Goal: Transaction & Acquisition: Purchase product/service

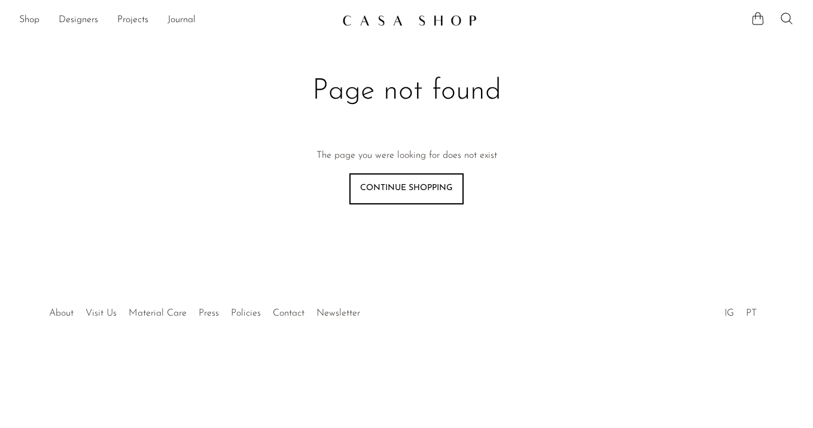
click at [41, 14] on ul "Shop Featured New Arrivals Bestsellers Coming Soon Jewelry Jewelry All Earrings…" at bounding box center [175, 20] width 313 height 20
click at [33, 18] on link "Shop" at bounding box center [29, 21] width 20 height 16
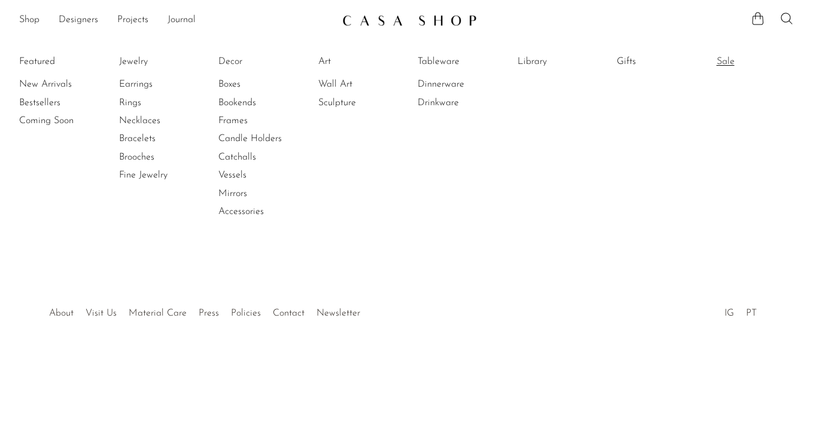
click at [732, 66] on link "Sale" at bounding box center [761, 61] width 90 height 13
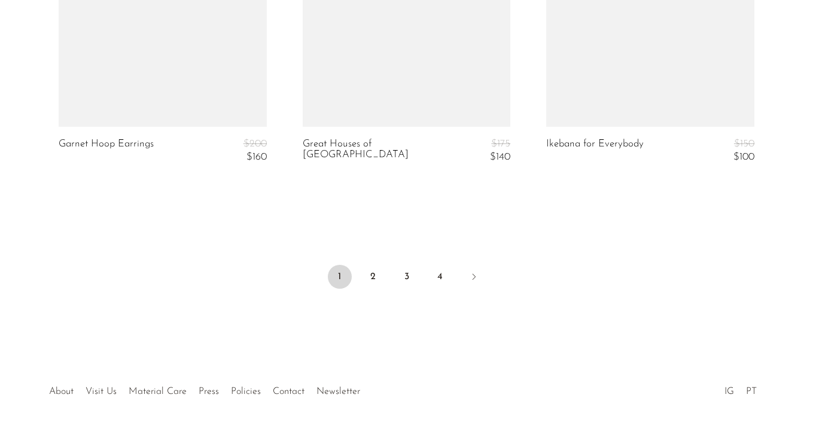
scroll to position [4248, 0]
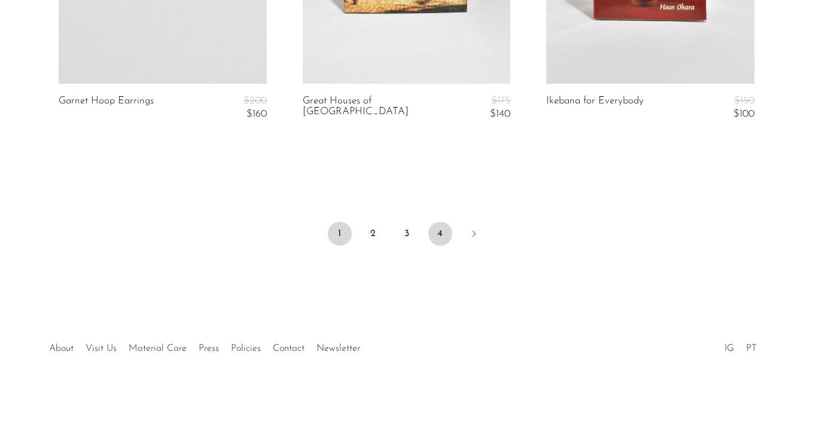
click at [444, 222] on link "4" at bounding box center [440, 234] width 24 height 24
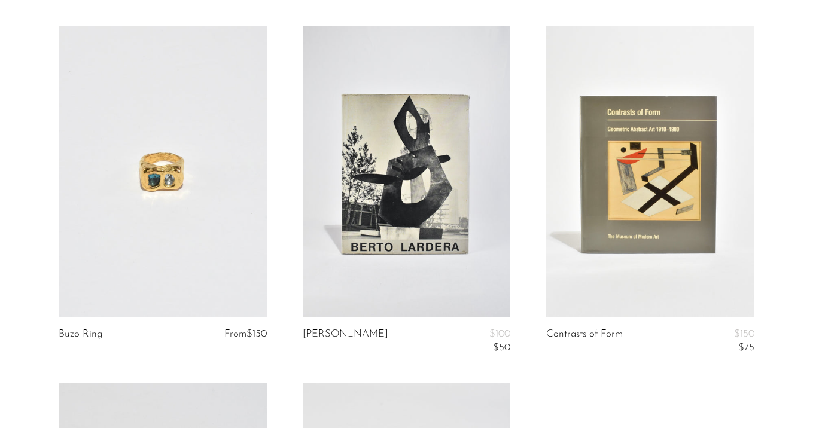
scroll to position [1032, 0]
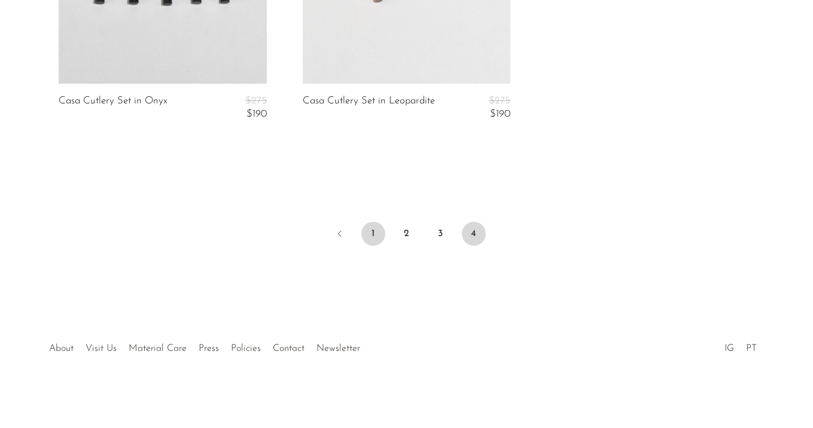
click at [380, 237] on link "1" at bounding box center [373, 234] width 24 height 24
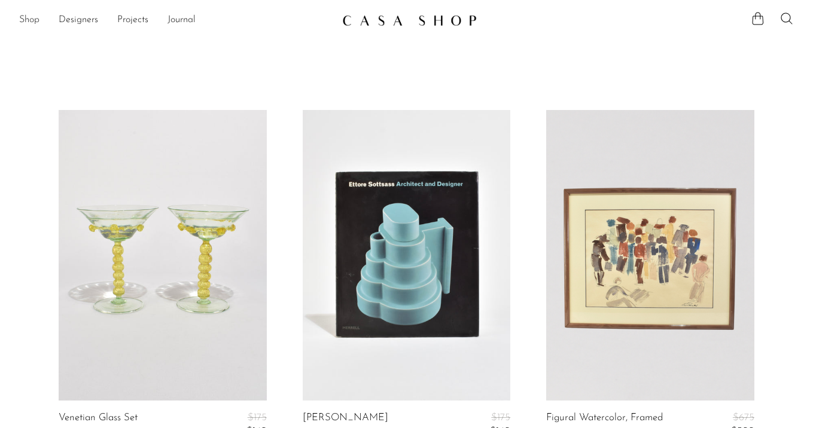
click at [25, 18] on link "Shop" at bounding box center [29, 21] width 20 height 16
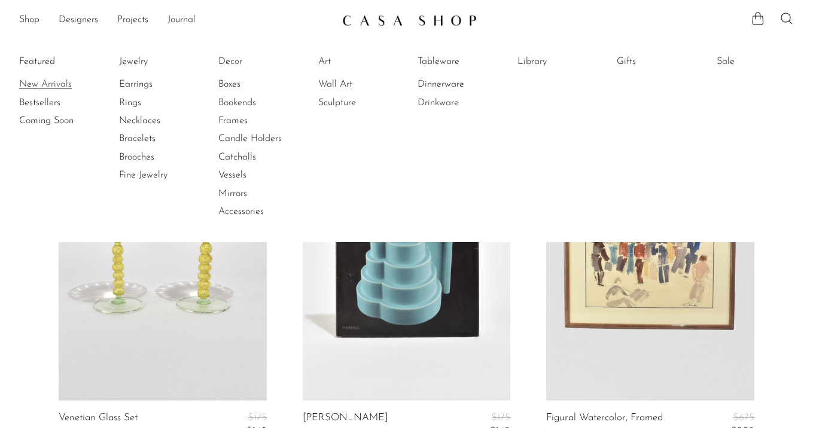
click at [55, 80] on link "New Arrivals" at bounding box center [64, 84] width 90 height 13
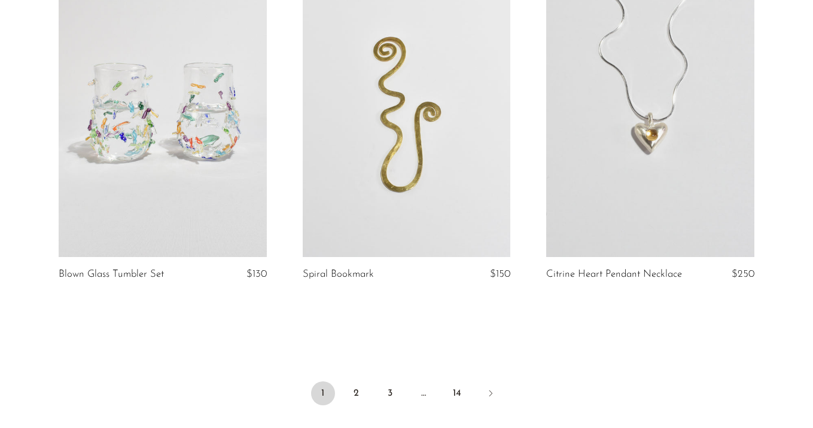
scroll to position [4120, 0]
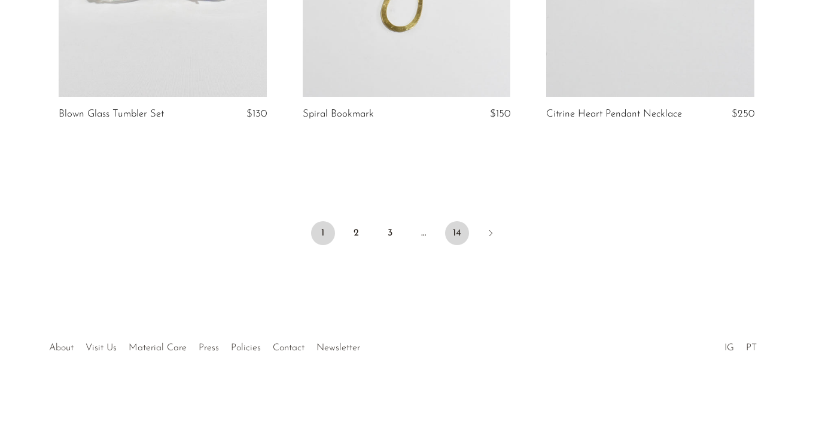
click at [454, 230] on link "14" at bounding box center [457, 233] width 24 height 24
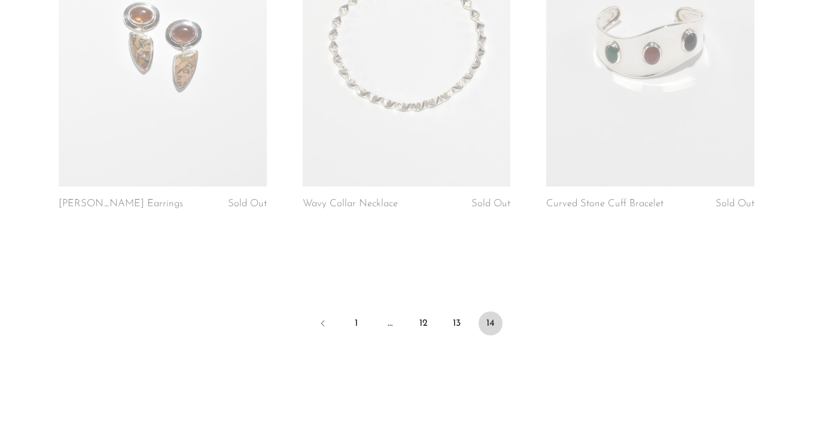
scroll to position [1003, 0]
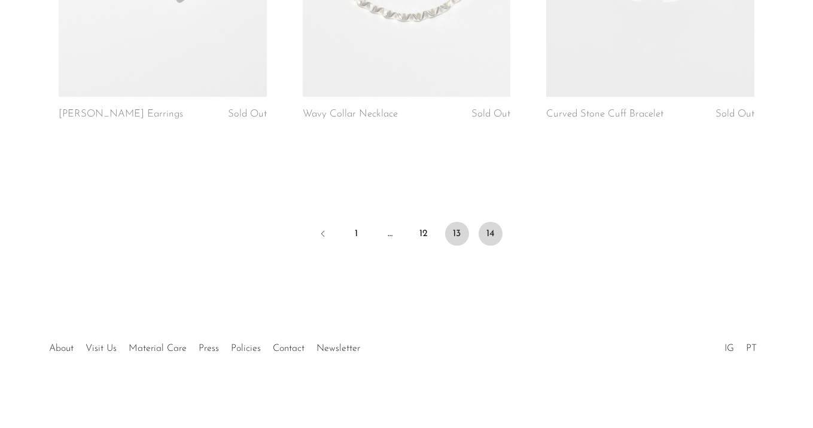
click at [450, 234] on link "13" at bounding box center [457, 234] width 24 height 24
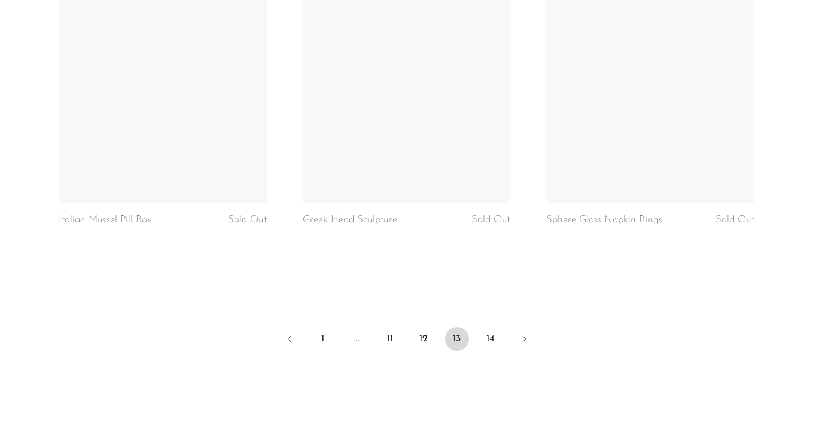
scroll to position [4120, 0]
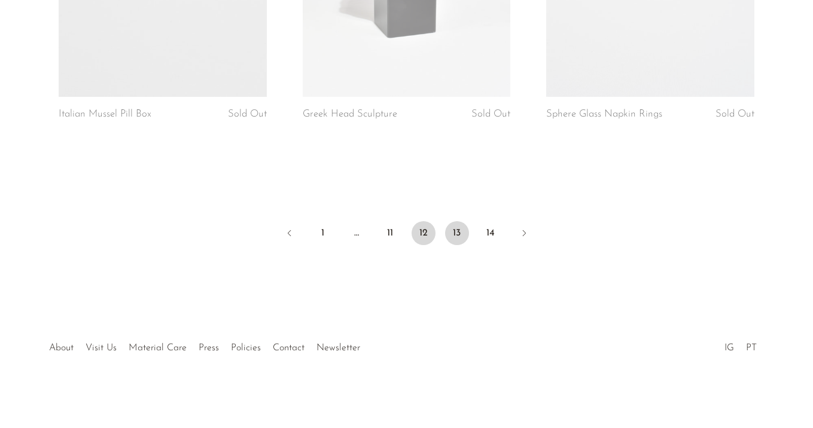
click at [429, 239] on link "12" at bounding box center [423, 233] width 24 height 24
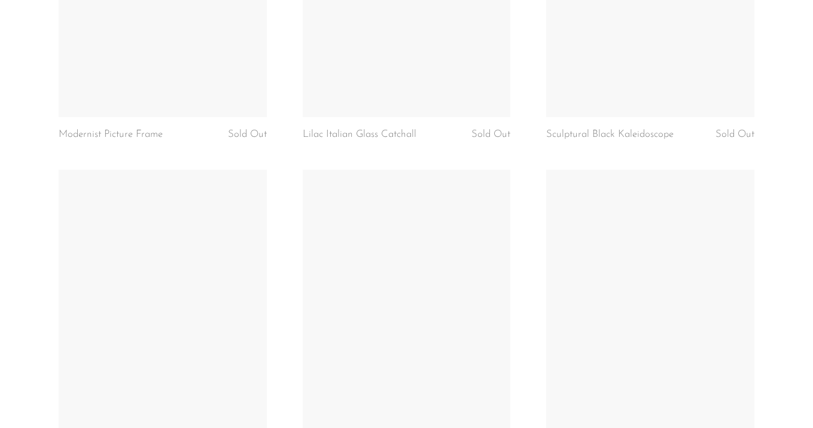
scroll to position [4131, 0]
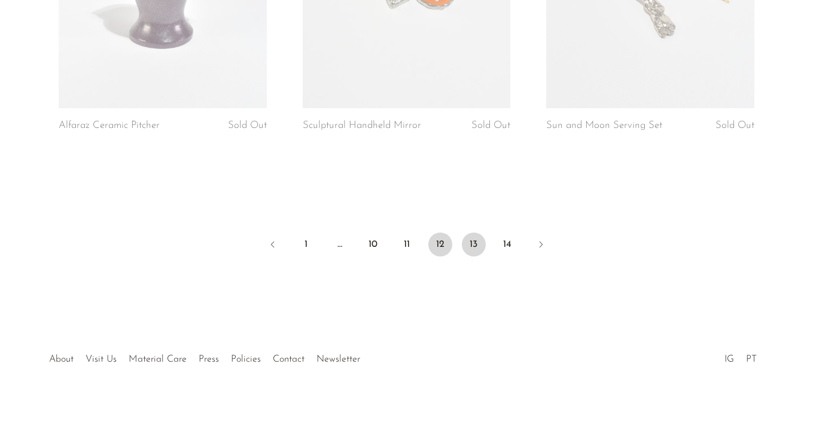
click at [473, 233] on link "13" at bounding box center [474, 245] width 24 height 24
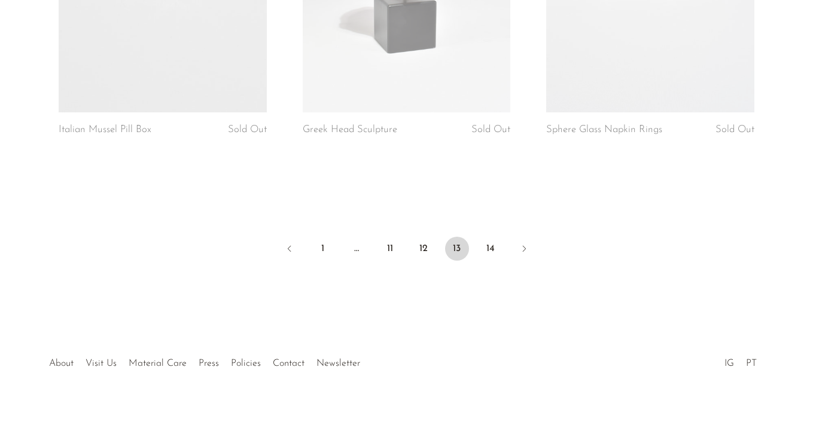
scroll to position [4120, 0]
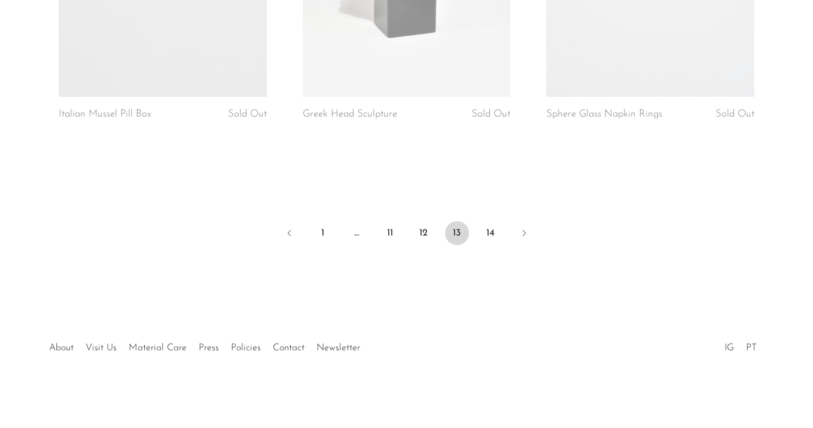
click at [494, 219] on ul "1 … 11 12 13 14" at bounding box center [406, 234] width 765 height 36
click at [491, 239] on link "14" at bounding box center [490, 233] width 24 height 24
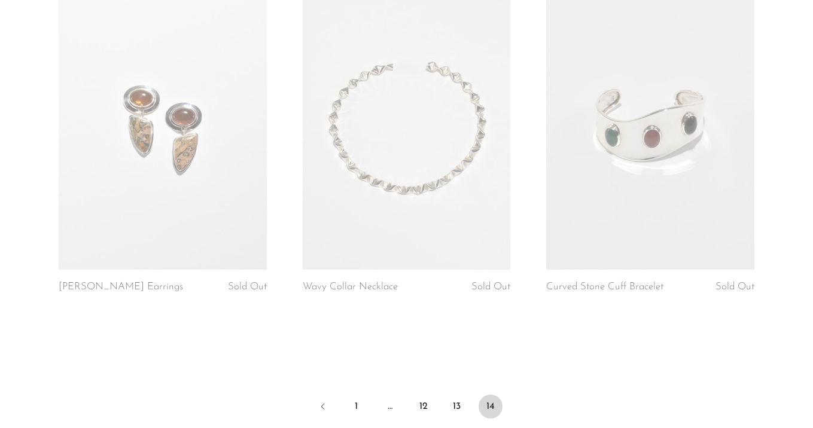
scroll to position [1003, 0]
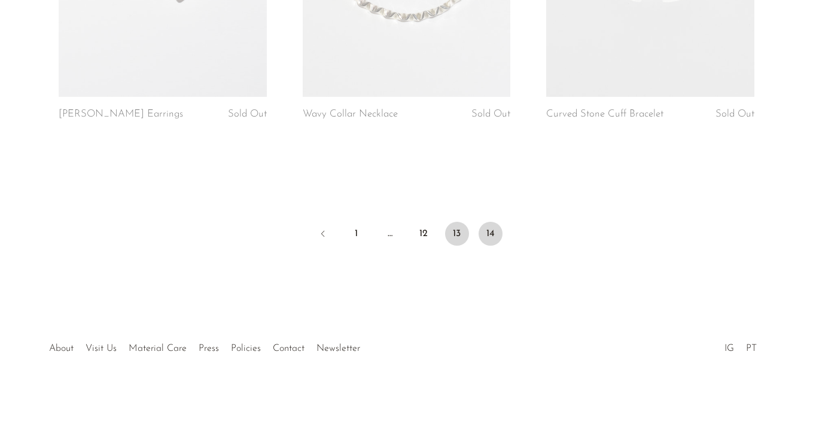
click at [460, 239] on link "13" at bounding box center [457, 234] width 24 height 24
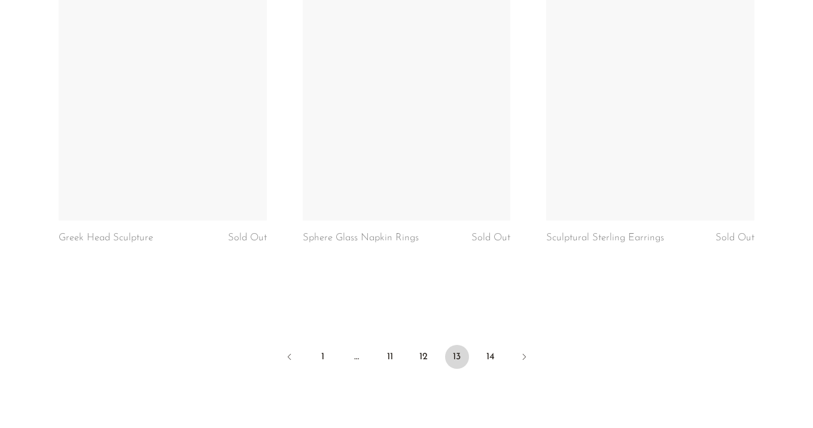
scroll to position [4120, 0]
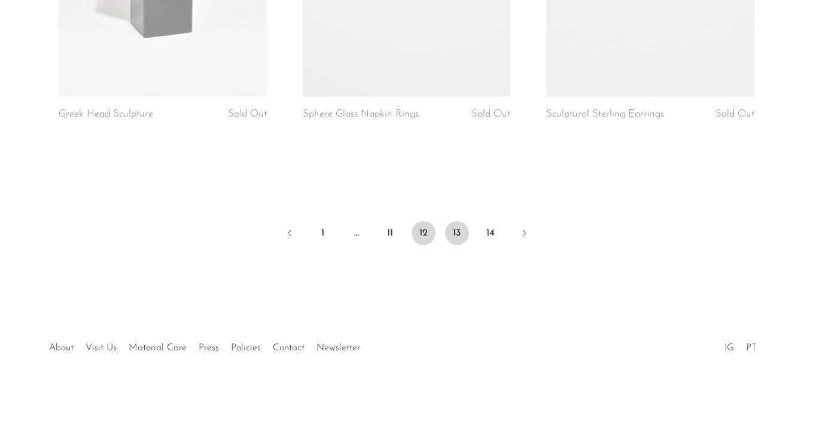
click at [430, 233] on link "12" at bounding box center [423, 233] width 24 height 24
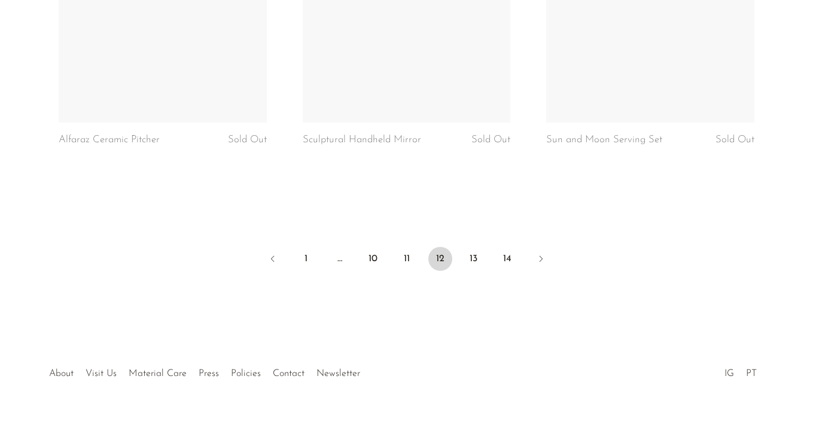
scroll to position [4117, 0]
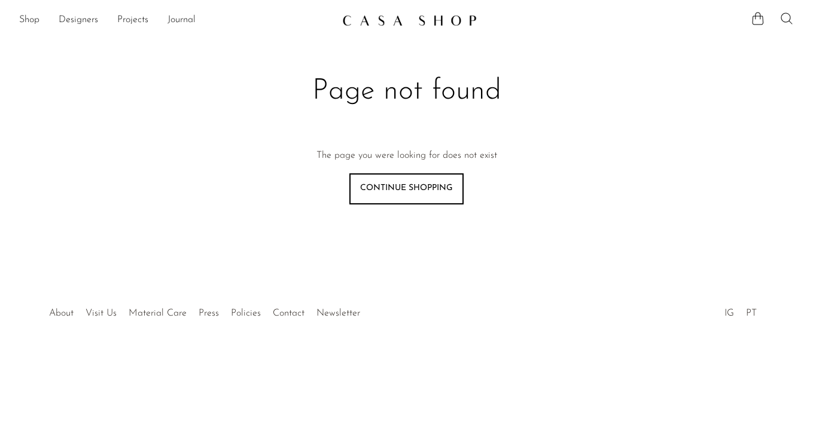
click at [784, 17] on icon at bounding box center [786, 18] width 14 height 14
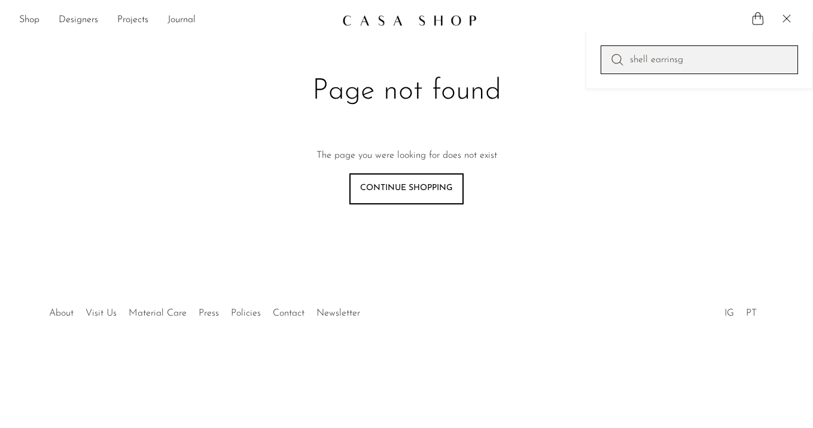
type input "shell earrinsg"
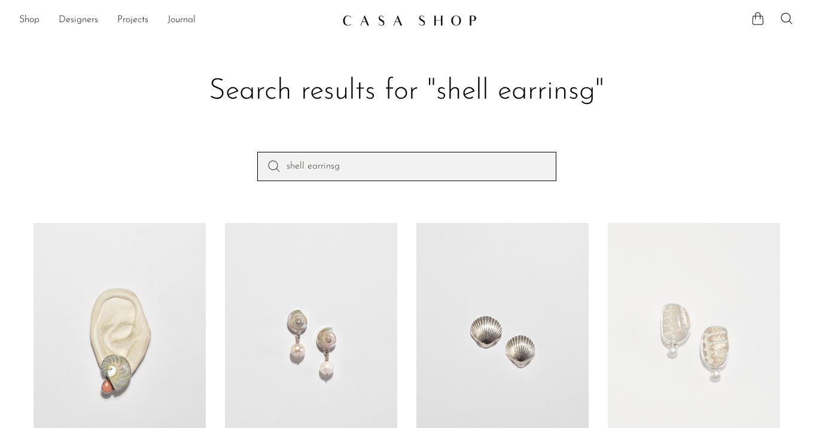
drag, startPoint x: 305, startPoint y: 166, endPoint x: 453, endPoint y: 182, distance: 148.6
click at [453, 182] on div "shell earrinsg" at bounding box center [406, 187] width 765 height 71
type input "shell bracelet"
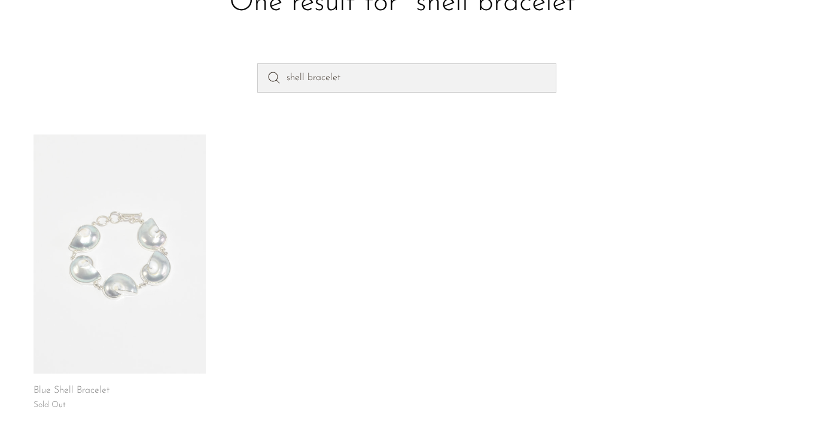
scroll to position [83, 0]
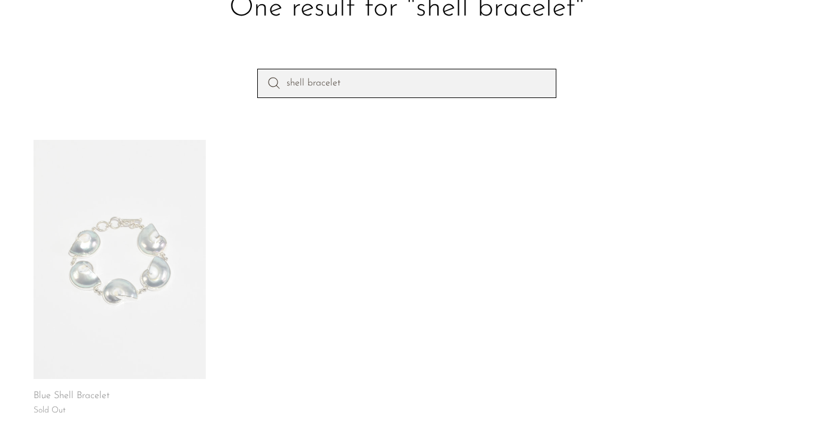
click at [366, 79] on input "shell bracelet" at bounding box center [406, 83] width 299 height 29
type input "perfume pendant"
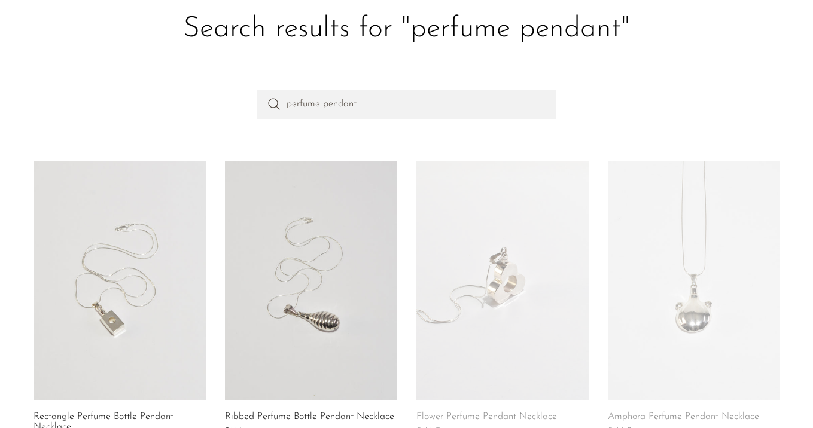
scroll to position [29, 0]
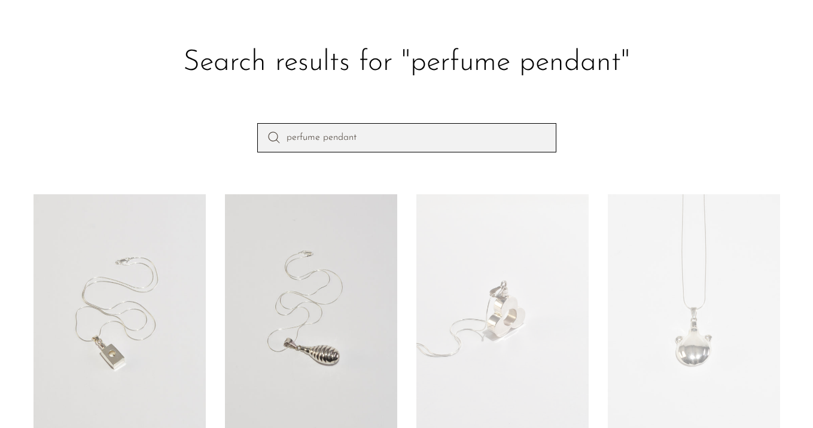
click at [365, 135] on input "perfume pendant" at bounding box center [406, 137] width 299 height 29
type input "pewter frame"
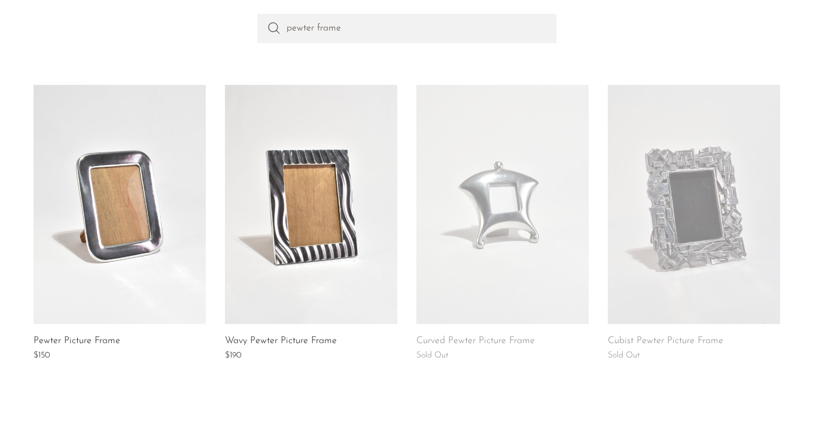
scroll to position [133, 0]
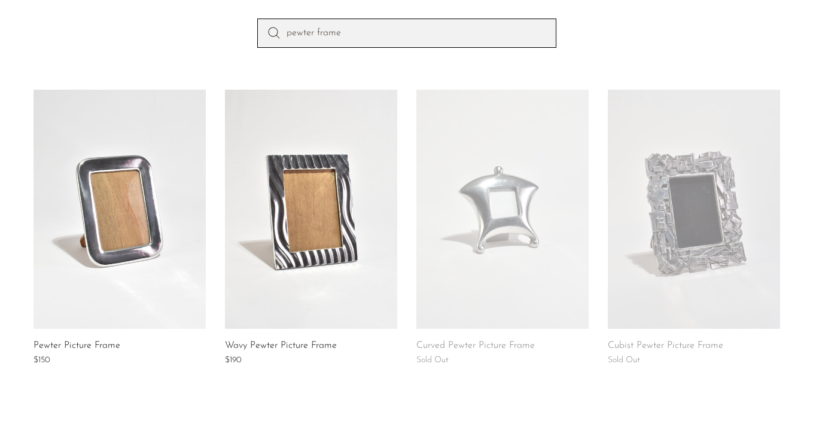
click at [429, 32] on input "pewter frame" at bounding box center [406, 33] width 299 height 29
type input "pearl earrings"
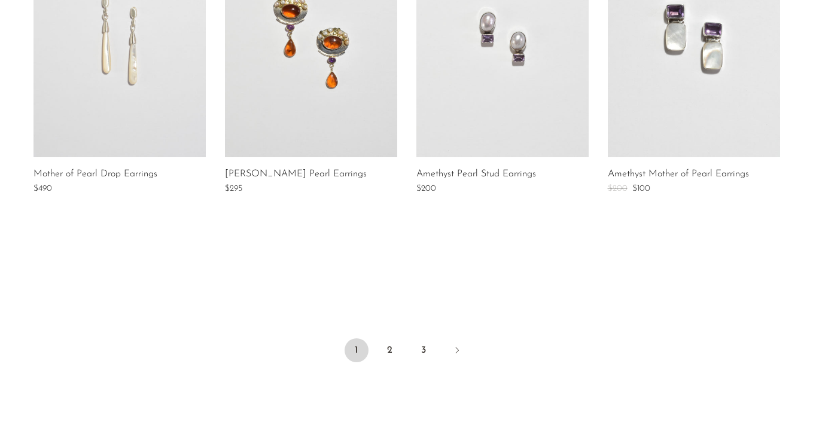
scroll to position [940, 0]
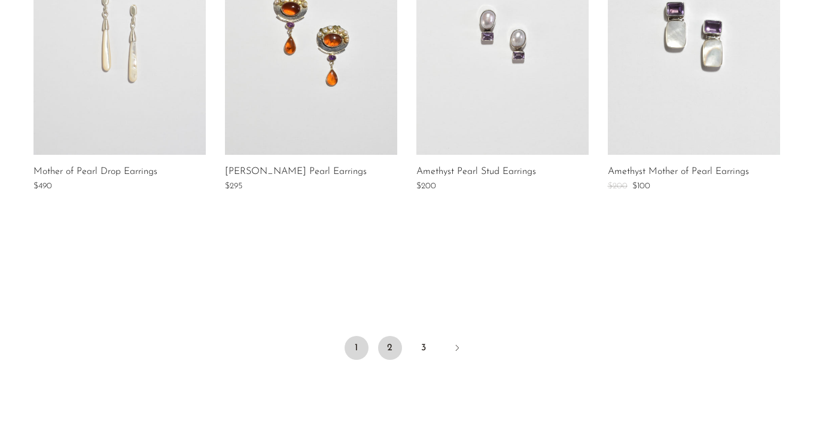
click at [390, 343] on link "2" at bounding box center [390, 348] width 24 height 24
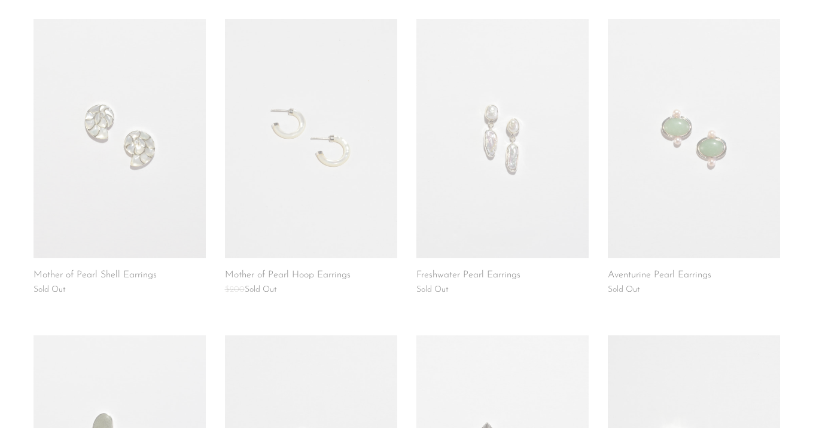
scroll to position [521, 0]
click at [563, 180] on link at bounding box center [502, 137] width 172 height 239
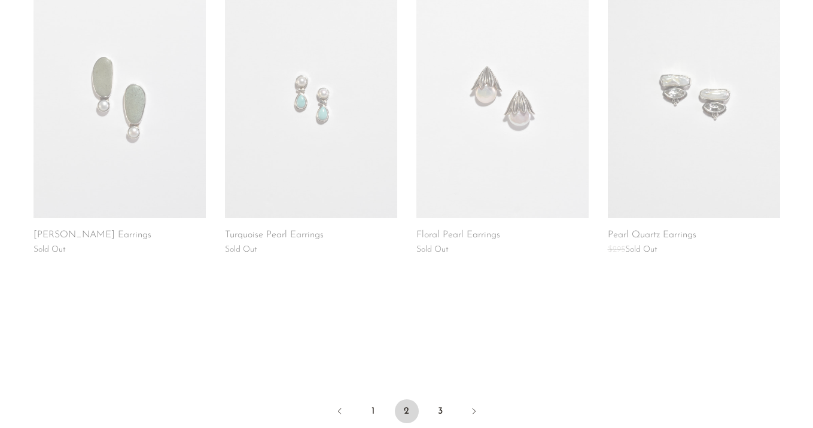
scroll to position [948, 0]
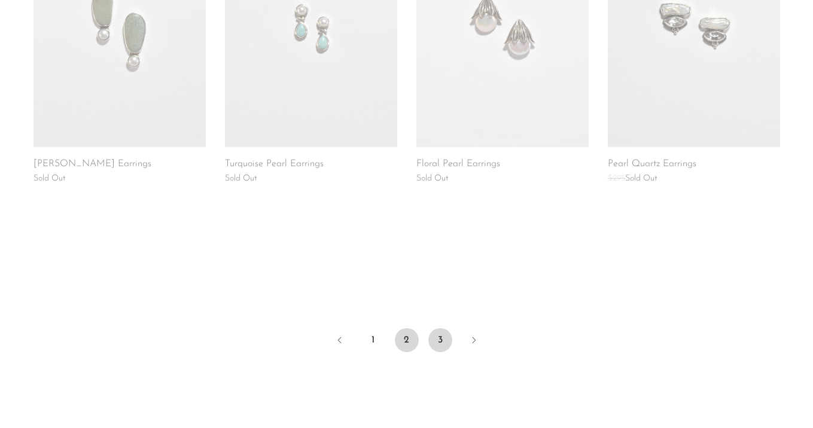
click at [445, 344] on link "3" at bounding box center [440, 340] width 24 height 24
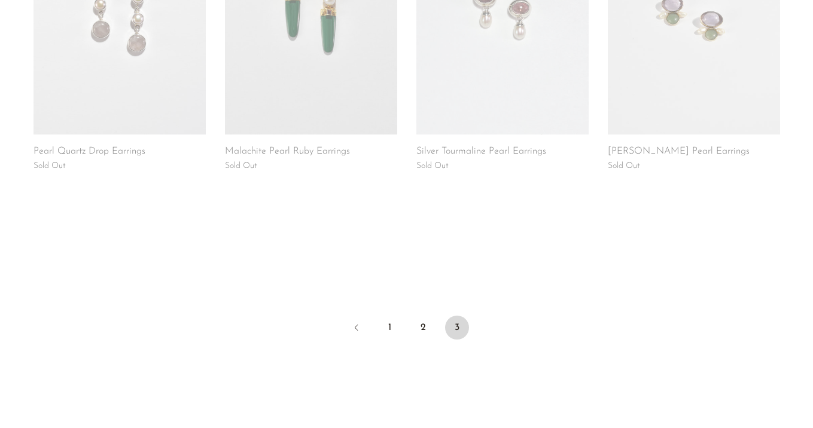
scroll to position [655, 0]
